Goal: Task Accomplishment & Management: Use online tool/utility

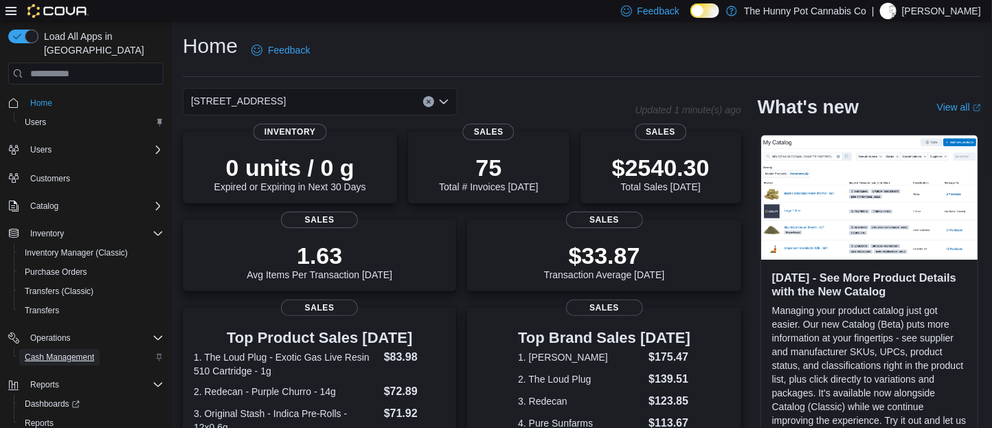
click at [71, 352] on span "Cash Management" at bounding box center [59, 357] width 69 height 11
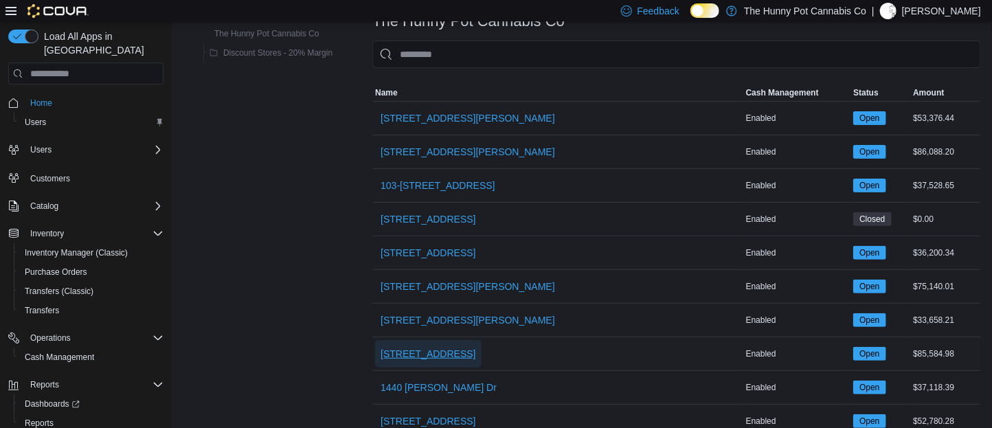
click at [438, 357] on span "[STREET_ADDRESS]" at bounding box center [427, 354] width 95 height 14
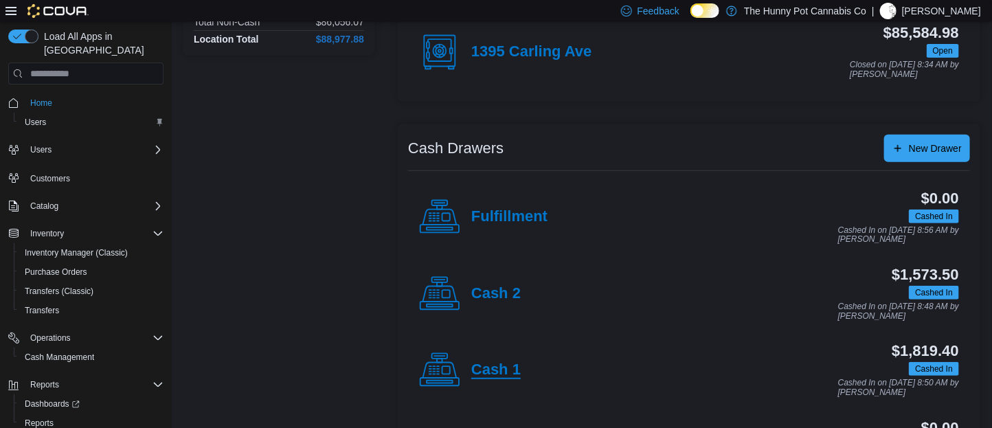
click at [472, 368] on h4 "Cash 1" at bounding box center [495, 370] width 49 height 18
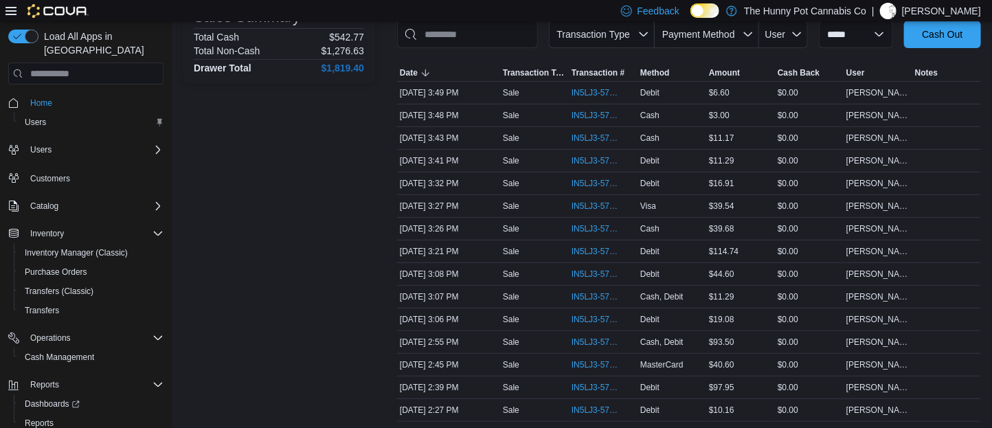
scroll to position [216, 0]
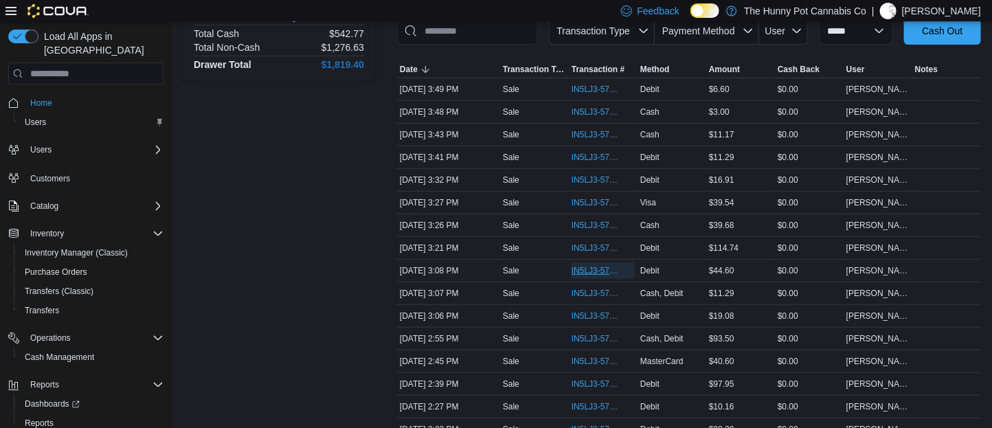
click at [597, 276] on span "IN5LJ3-5761997" at bounding box center [595, 270] width 49 height 11
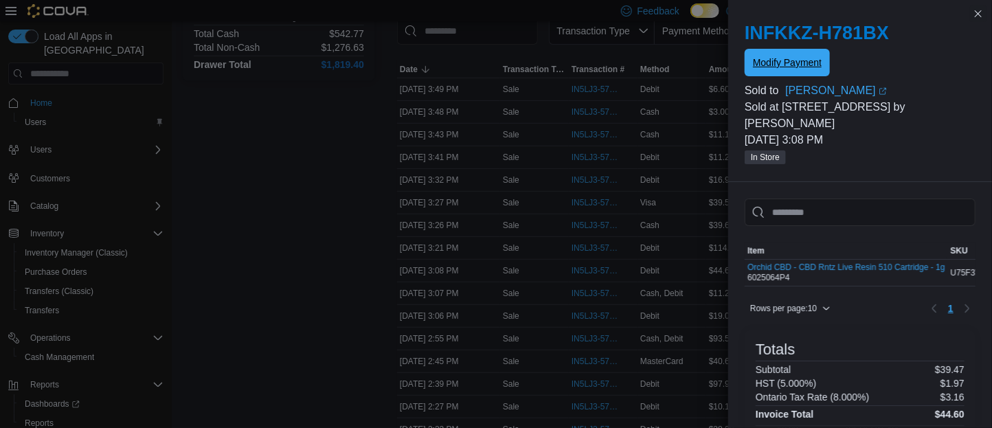
click at [790, 66] on span "Modify Payment" at bounding box center [787, 63] width 69 height 14
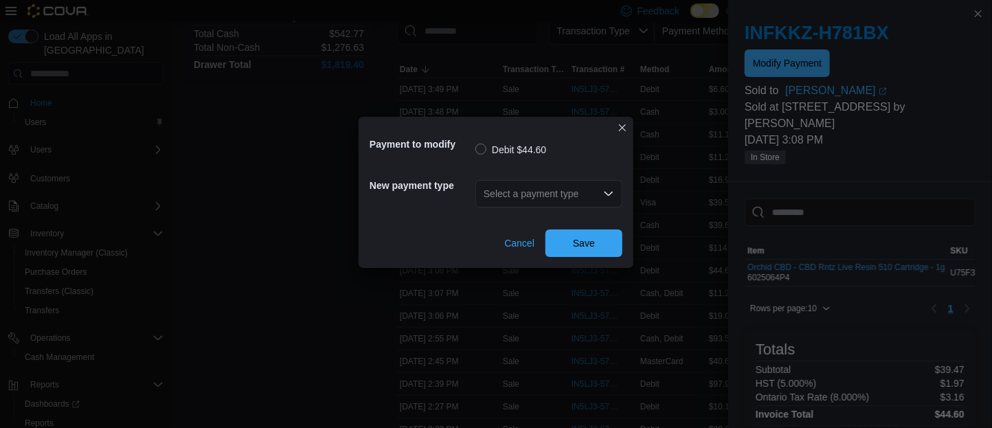
click at [522, 185] on div "Select a payment type" at bounding box center [548, 193] width 147 height 27
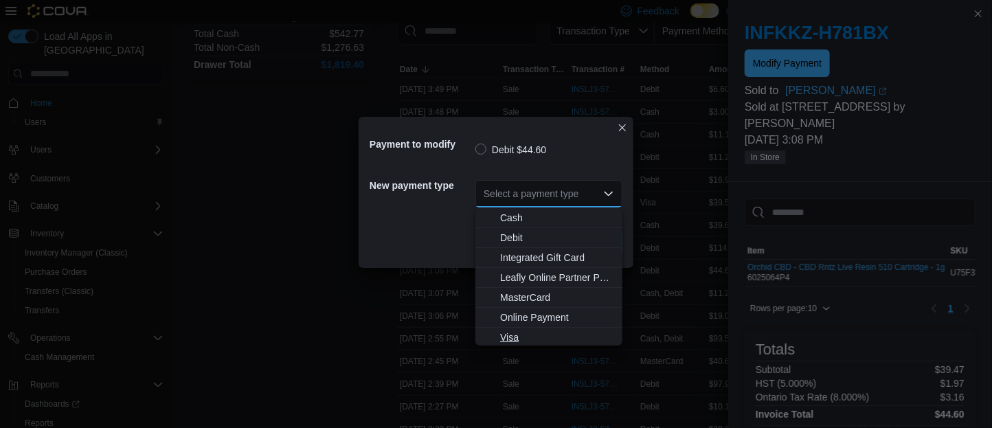
click at [508, 333] on span "Visa" at bounding box center [557, 337] width 114 height 14
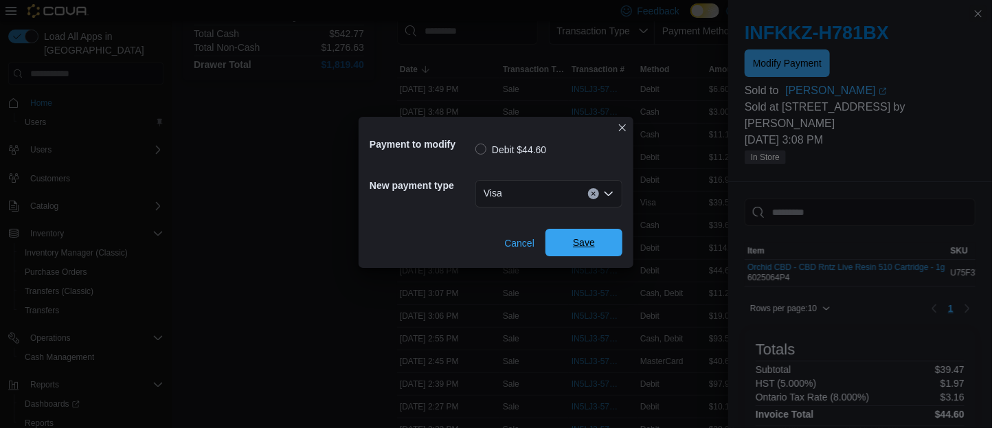
click at [578, 234] on span "Save" at bounding box center [583, 242] width 60 height 27
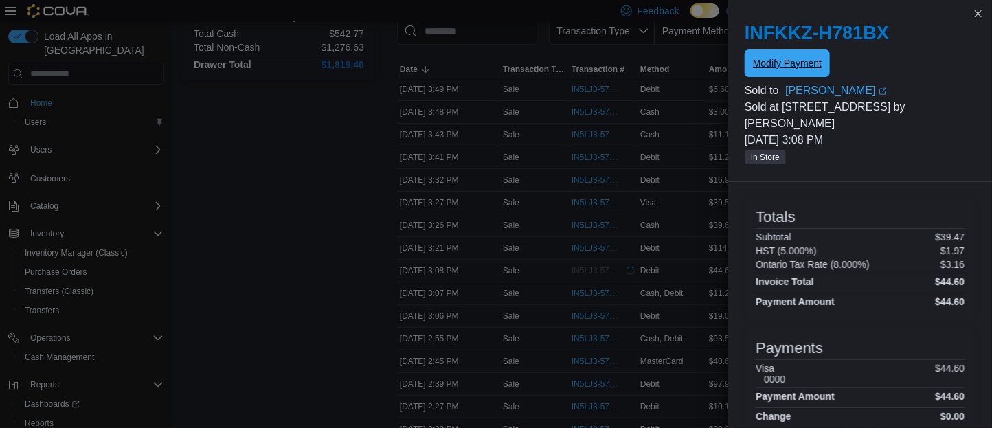
scroll to position [134, 0]
